Goal: Task Accomplishment & Management: Manage account settings

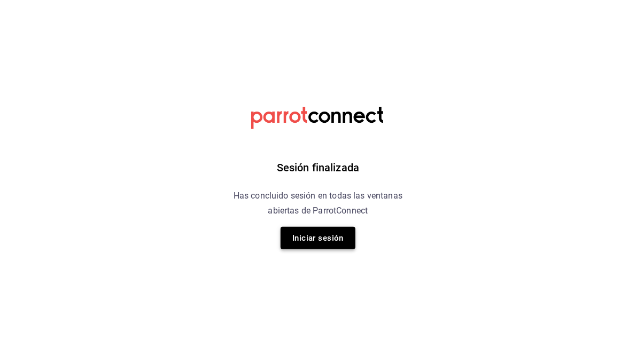
click at [306, 237] on button "Iniciar sesión" at bounding box center [317, 238] width 75 height 22
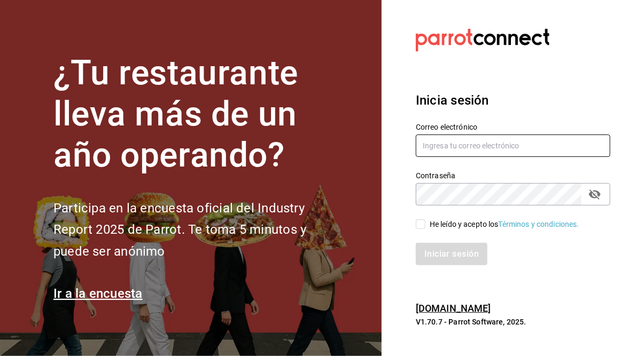
type input "[PERSON_NAME][EMAIL_ADDRESS][PERSON_NAME][DOMAIN_NAME]"
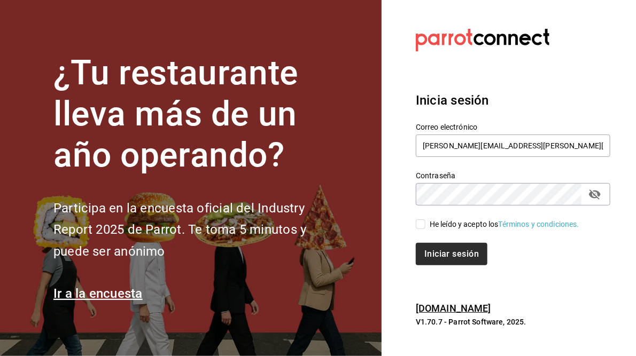
drag, startPoint x: 421, startPoint y: 224, endPoint x: 455, endPoint y: 260, distance: 49.5
click at [422, 223] on input "He leído y acepto los Términos y condiciones." at bounding box center [421, 225] width 10 height 10
checkbox input "true"
drag, startPoint x: 455, startPoint y: 261, endPoint x: 460, endPoint y: 258, distance: 6.2
click at [455, 261] on button "Iniciar sesión" at bounding box center [452, 254] width 73 height 22
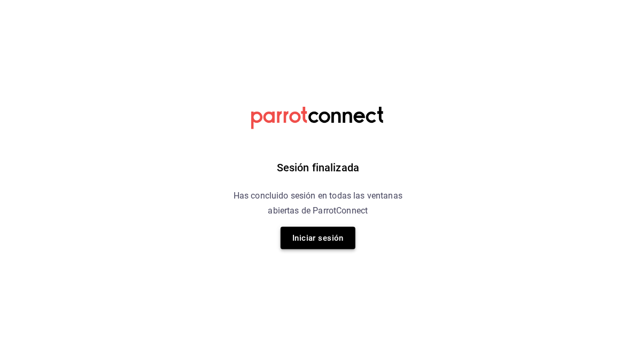
click at [303, 238] on button "Iniciar sesión" at bounding box center [317, 238] width 75 height 22
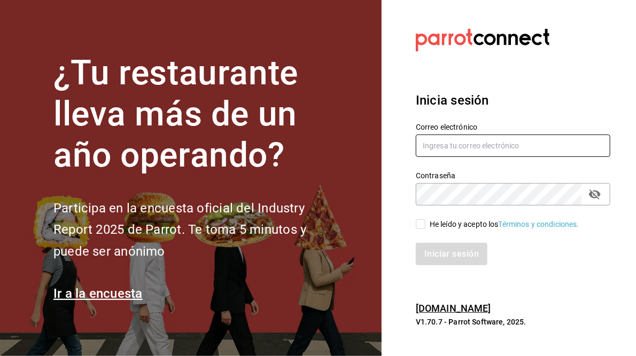
type input "[PERSON_NAME][EMAIL_ADDRESS][PERSON_NAME][DOMAIN_NAME]"
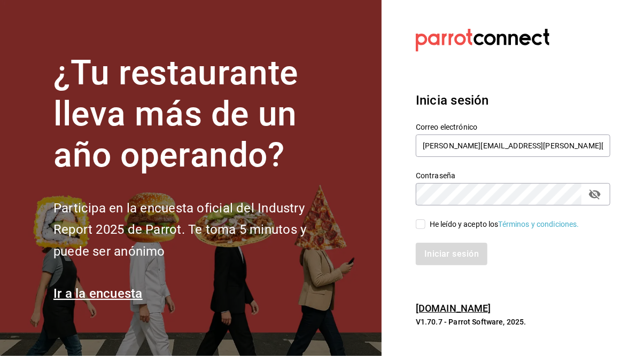
click at [419, 217] on div "He leído y acepto los Términos y condiciones." at bounding box center [506, 218] width 207 height 25
drag, startPoint x: 413, startPoint y: 223, endPoint x: 419, endPoint y: 224, distance: 6.6
click at [414, 223] on div "He leído y acepto los Términos y condiciones." at bounding box center [506, 218] width 207 height 25
click at [420, 223] on input "He leído y acepto los Términos y condiciones." at bounding box center [421, 225] width 10 height 10
checkbox input "true"
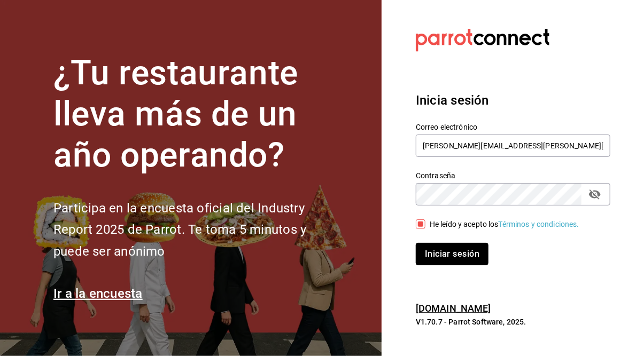
click at [441, 256] on button "Iniciar sesión" at bounding box center [452, 254] width 73 height 22
